Goal: Check status: Check status

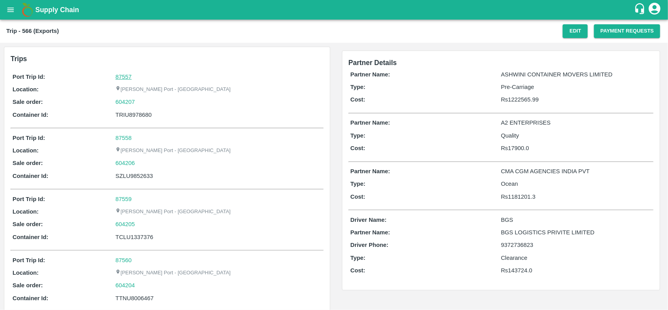
click at [124, 76] on link "87557" at bounding box center [123, 77] width 16 height 6
click at [141, 100] on div "604207" at bounding box center [218, 101] width 206 height 9
copy link "604207"
click at [141, 100] on div "604207" at bounding box center [218, 101] width 206 height 9
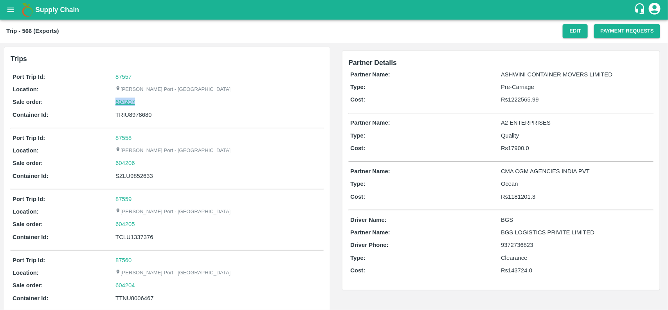
click at [117, 102] on link "604207" at bounding box center [125, 101] width 20 height 9
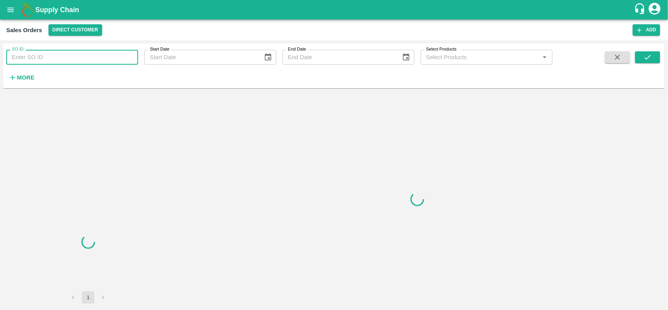
click at [71, 57] on input "SO ID" at bounding box center [72, 57] width 132 height 15
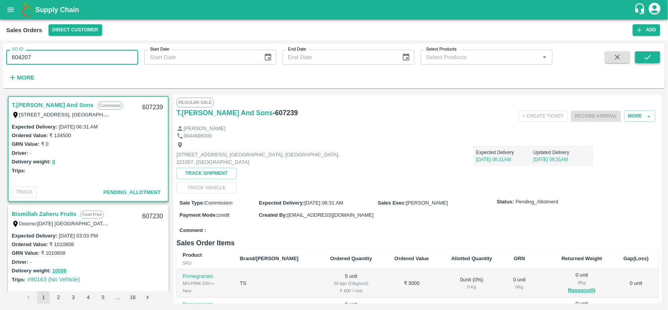
type input "604207"
click at [649, 55] on icon "submit" at bounding box center [648, 57] width 9 height 9
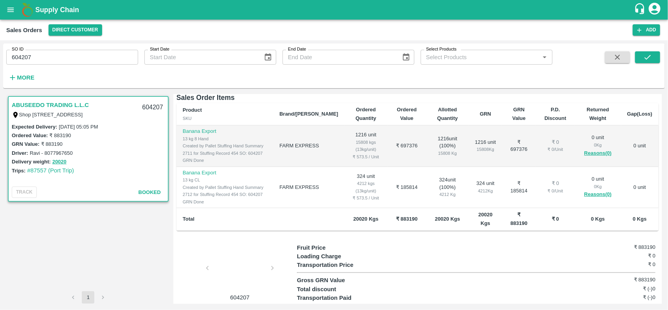
scroll to position [127, 0]
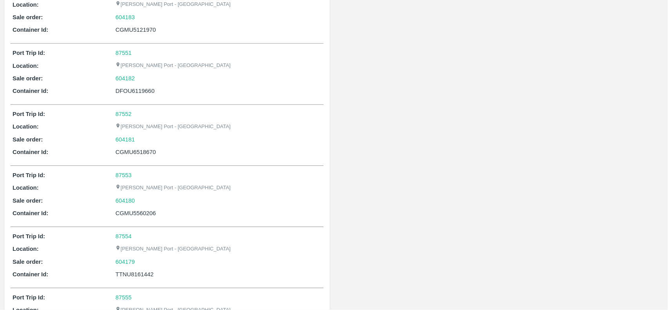
scroll to position [1429, 0]
